Goal: Check status: Check status

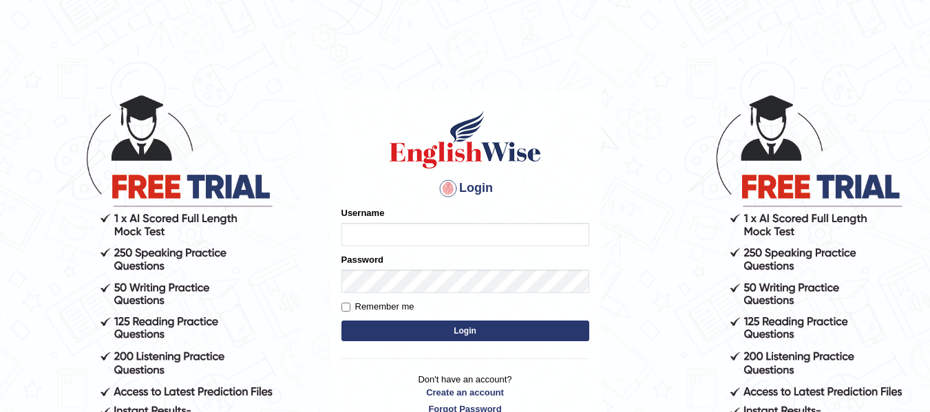
type input "karanvir_parramatta"
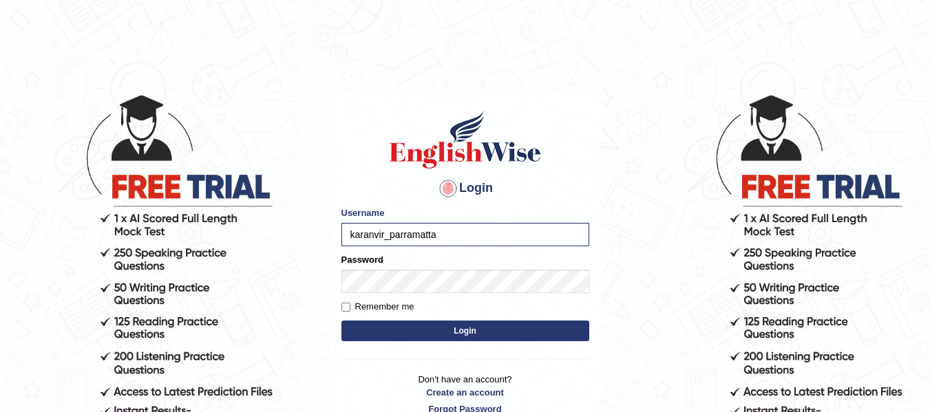
click at [447, 319] on form "Please fix the following errors: Username karanvir_parramatta Password Remember…" at bounding box center [465, 276] width 248 height 138
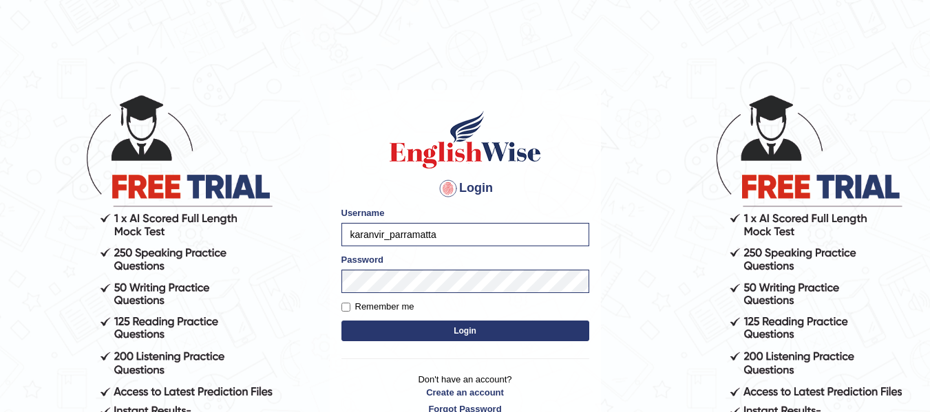
click at [454, 330] on button "Login" at bounding box center [465, 331] width 248 height 21
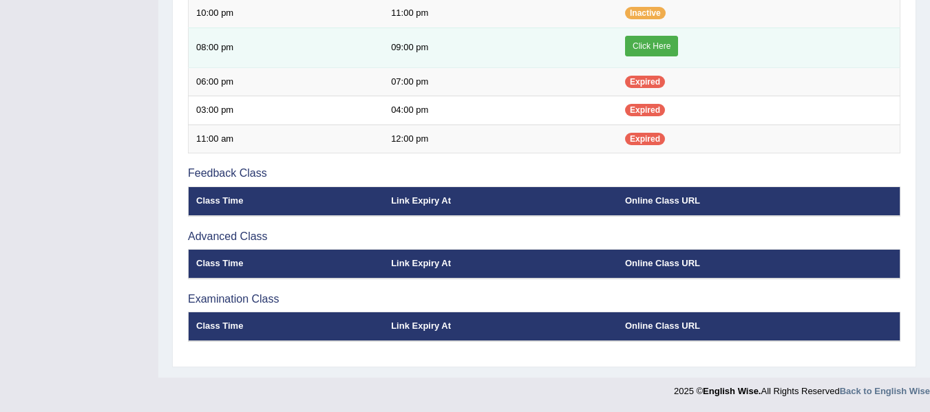
click at [644, 39] on link "Click Here" at bounding box center [651, 46] width 53 height 21
